Goal: Navigation & Orientation: Find specific page/section

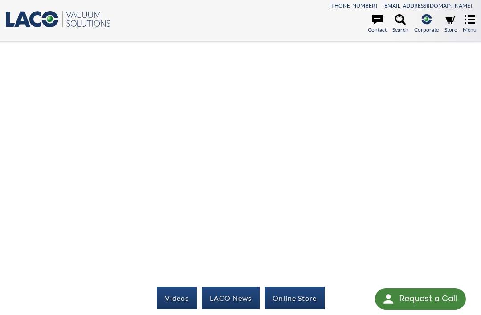
click at [379, 22] on icon at bounding box center [377, 19] width 11 height 11
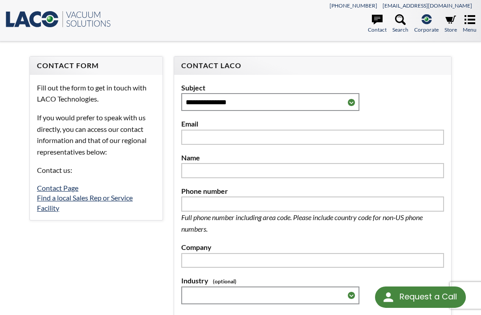
select select "Language Translate Widget"
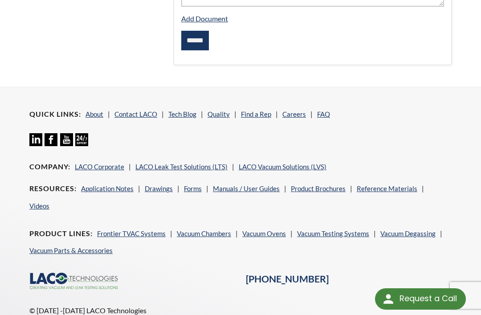
scroll to position [440, 0]
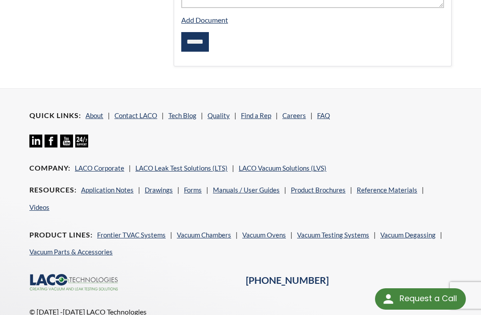
click at [132, 231] on link "Frontier TVAC Systems" at bounding box center [131, 235] width 69 height 8
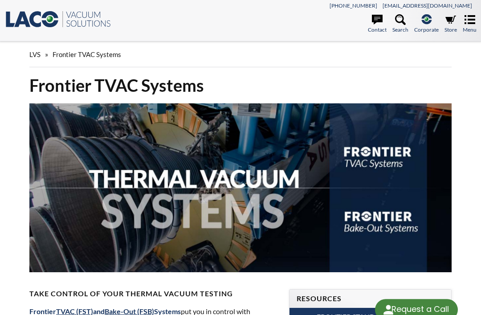
select select "Language Translate Widget"
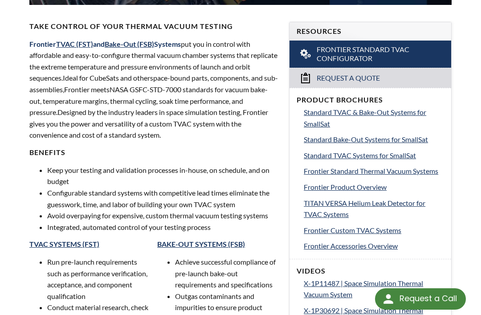
scroll to position [268, 0]
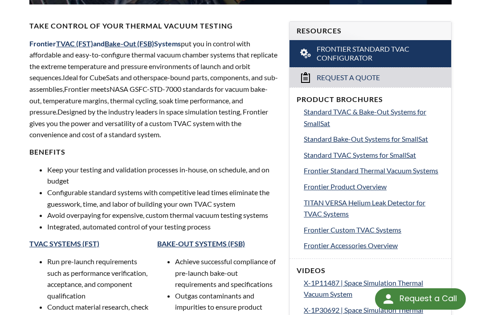
click at [419, 170] on link "Frontier Standard Thermal Vacuum Systems" at bounding box center [374, 171] width 140 height 12
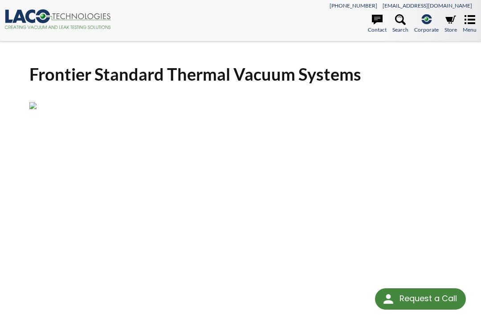
click at [434, 77] on link "LACO Vacuum Solutions (LVS)" at bounding box center [416, 73] width 98 height 11
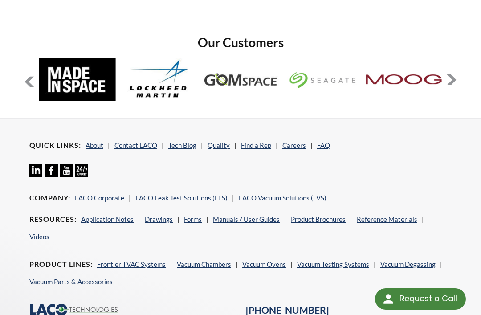
scroll to position [1040, 0]
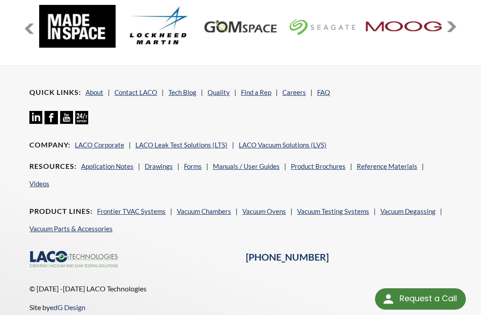
click at [297, 88] on link "Careers" at bounding box center [295, 92] width 24 height 8
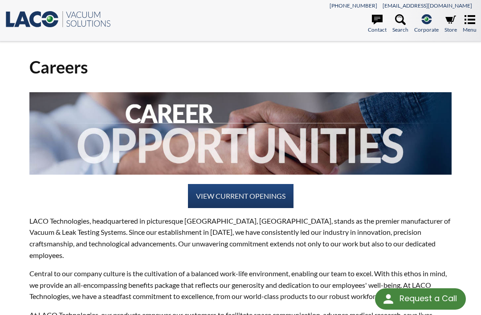
click at [313, 42] on header "Careers" at bounding box center [240, 60] width 422 height 36
